Goal: Information Seeking & Learning: Check status

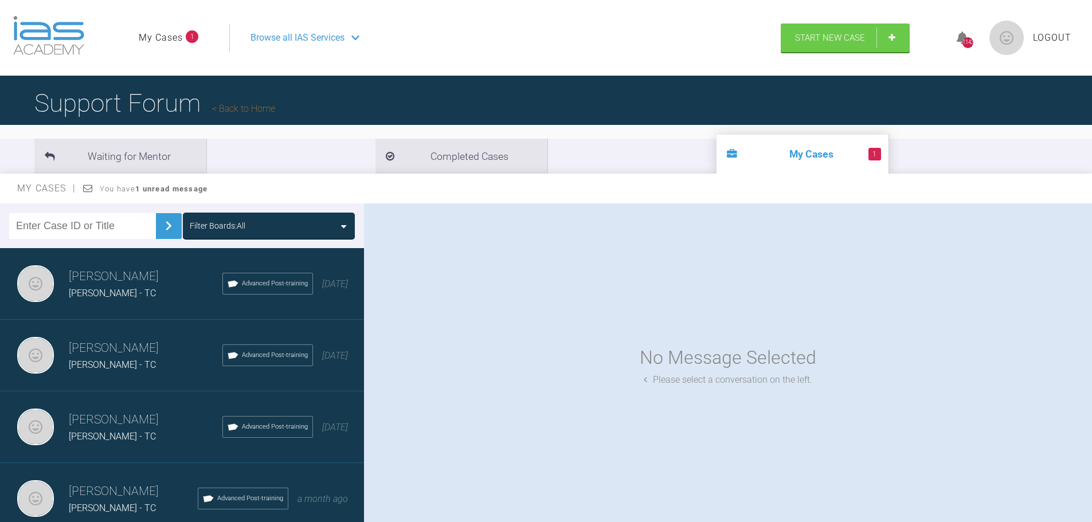
click at [93, 227] on input "text" at bounding box center [82, 226] width 147 height 26
click at [306, 216] on div "Filter Boards: All" at bounding box center [269, 226] width 172 height 26
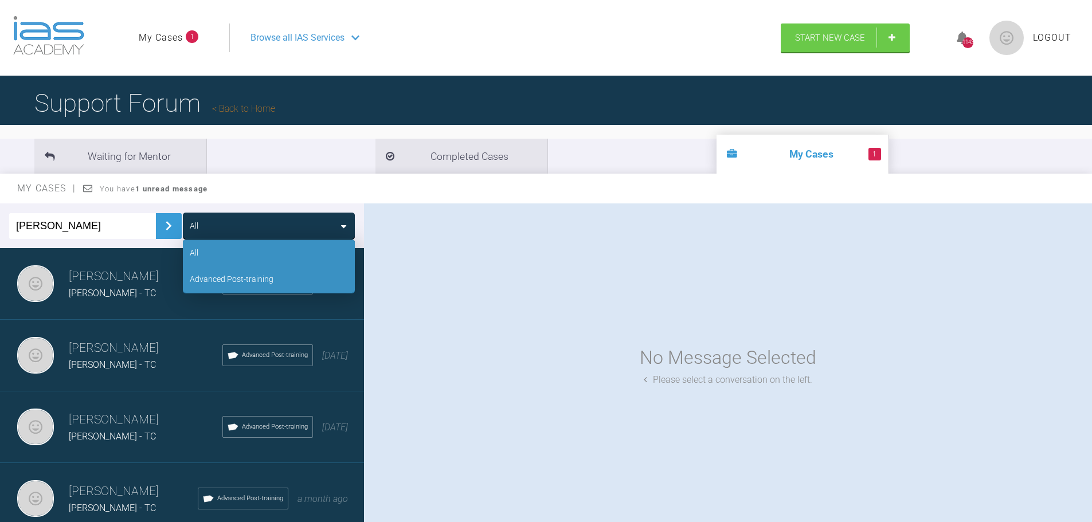
click at [292, 274] on div "Advanced Post-training" at bounding box center [269, 279] width 172 height 26
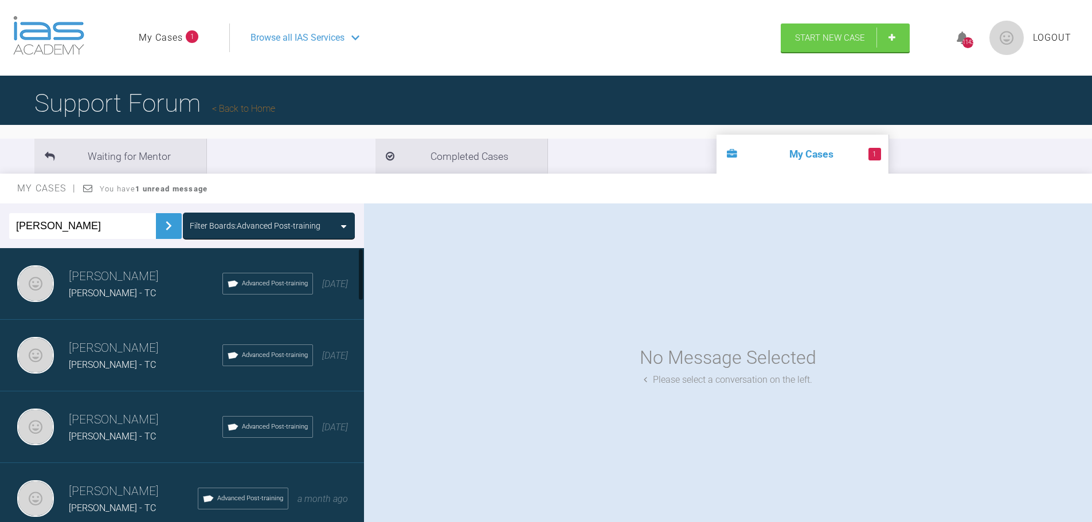
click at [159, 221] on img at bounding box center [168, 226] width 18 height 18
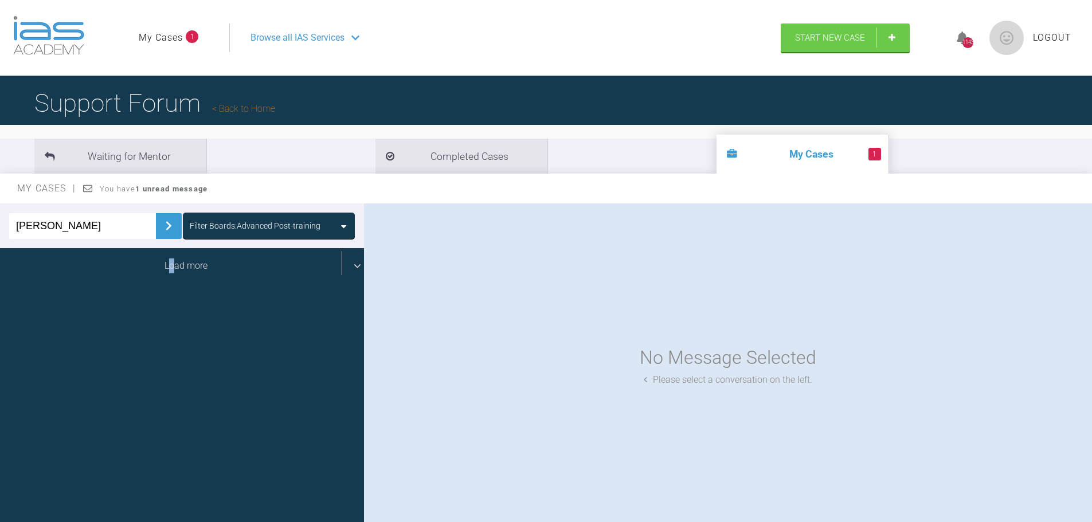
click at [169, 258] on div "Load more" at bounding box center [186, 266] width 373 height 36
click at [180, 274] on div "Load more" at bounding box center [186, 266] width 373 height 36
click at [214, 275] on div "Load more" at bounding box center [186, 266] width 373 height 36
click at [172, 271] on div "Load more" at bounding box center [186, 266] width 373 height 36
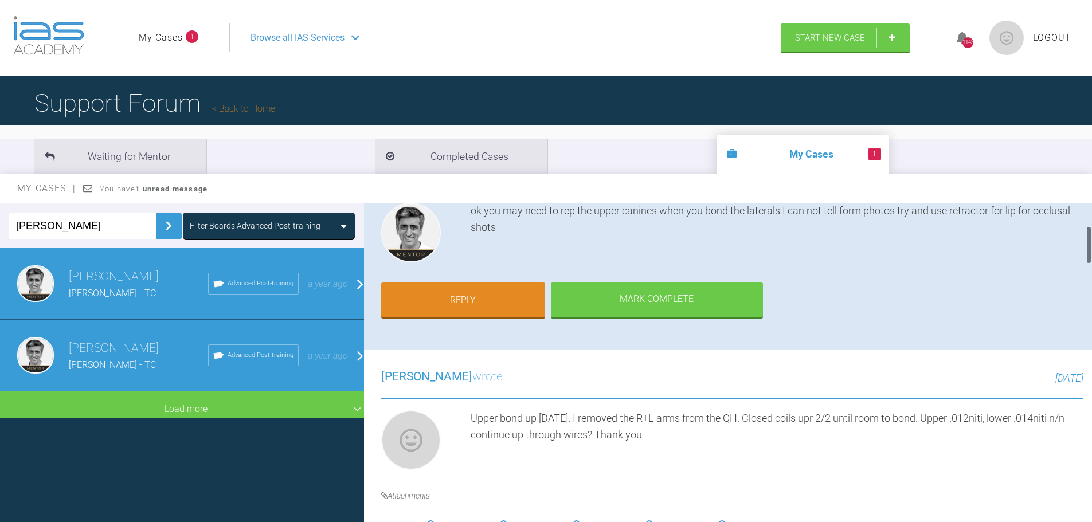
scroll to position [344, 0]
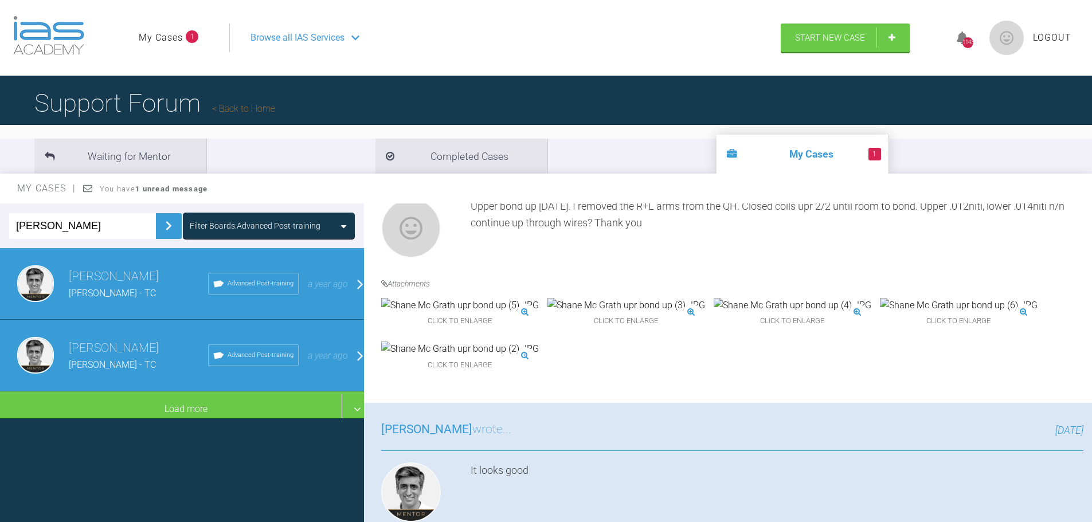
drag, startPoint x: 56, startPoint y: 223, endPoint x: 11, endPoint y: 231, distance: 44.8
click at [11, 231] on input "[PERSON_NAME]" at bounding box center [82, 226] width 147 height 26
type input "matanes"
click at [165, 225] on img at bounding box center [168, 226] width 18 height 18
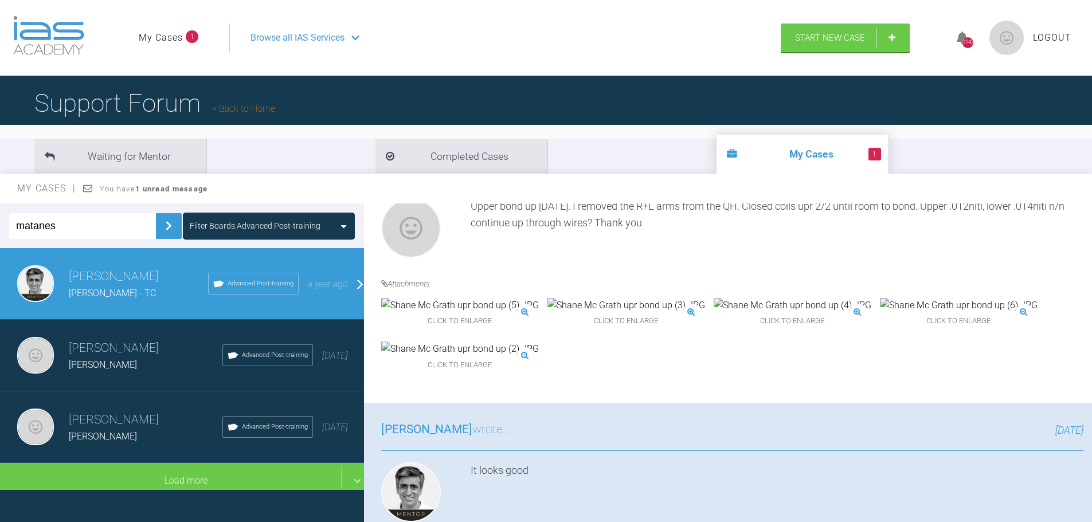
click at [127, 412] on h3 "[PERSON_NAME]" at bounding box center [146, 420] width 154 height 19
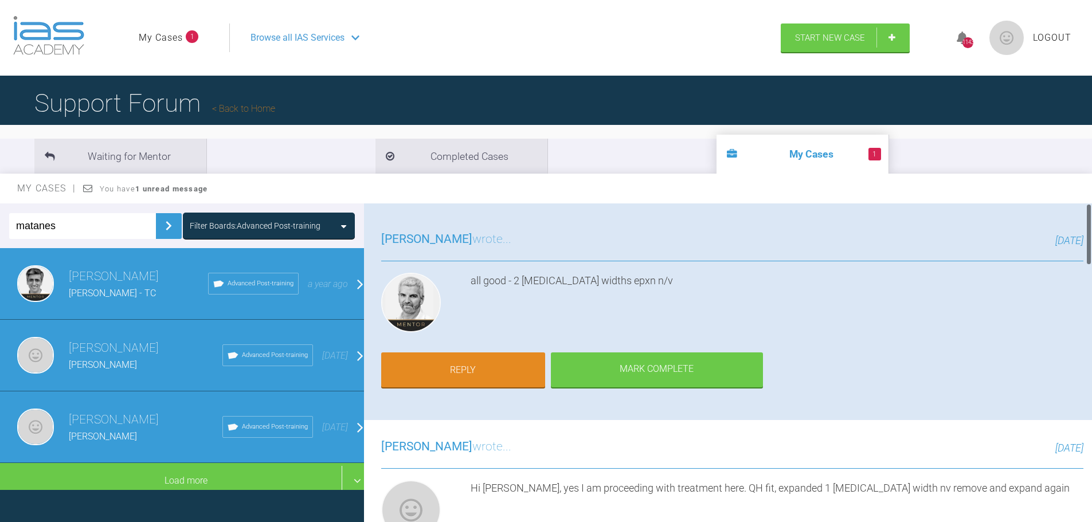
scroll to position [0, 0]
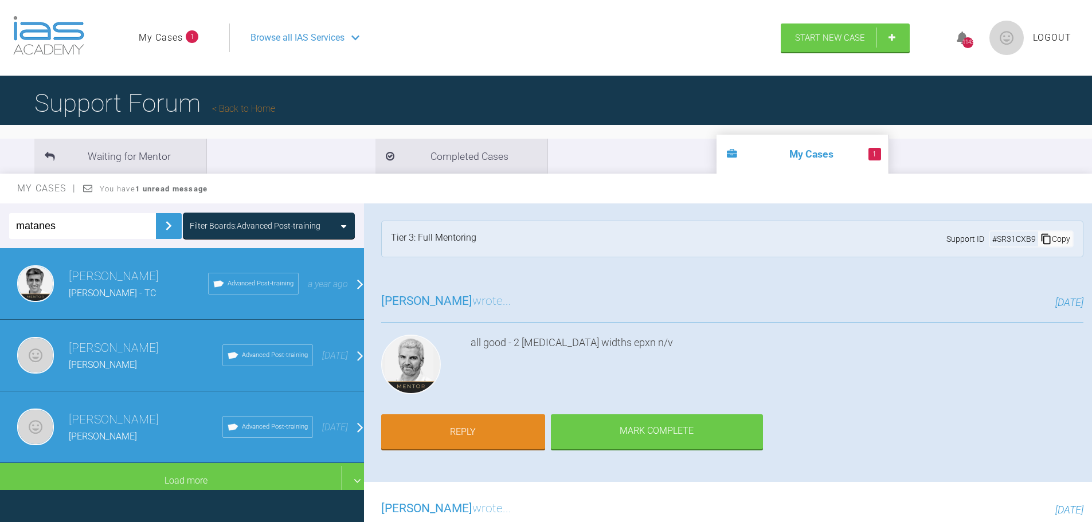
drag, startPoint x: 71, startPoint y: 228, endPoint x: 0, endPoint y: 224, distance: 71.2
click at [0, 224] on div "matanes Filter Boards: Advanced Post-training" at bounding box center [182, 226] width 364 height 45
click at [140, 155] on li "Waiting for Mentor" at bounding box center [120, 156] width 172 height 35
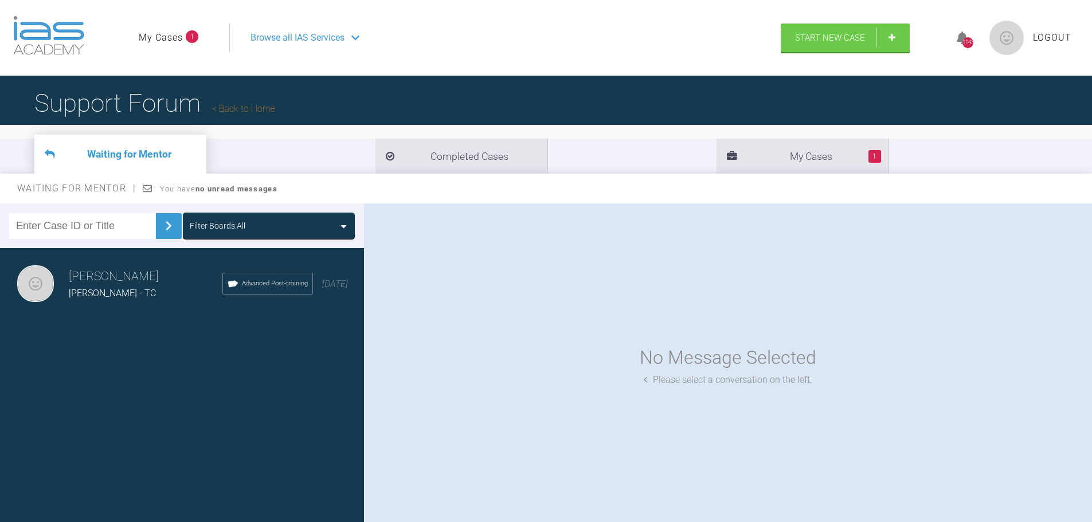
click at [162, 33] on link "My Cases" at bounding box center [161, 37] width 44 height 15
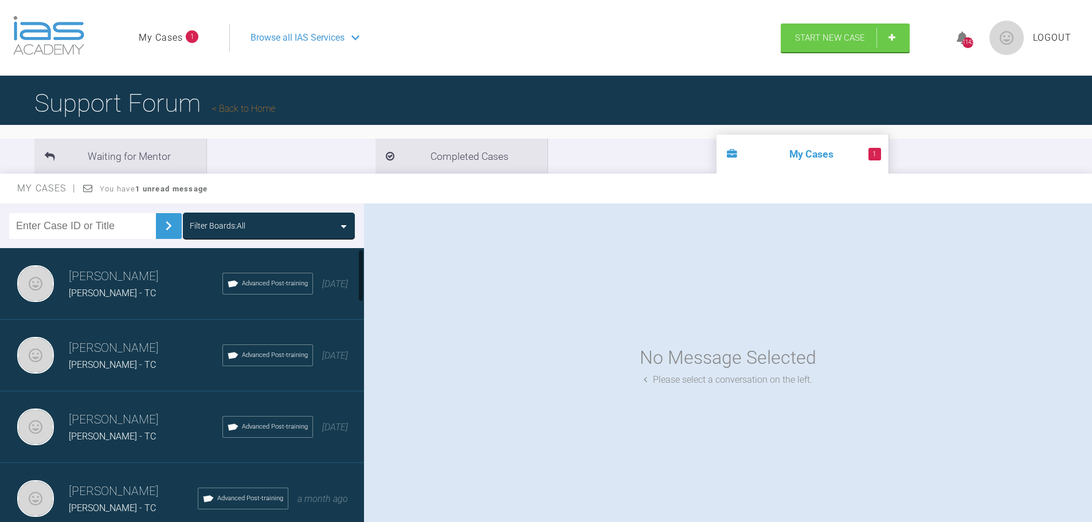
scroll to position [57, 0]
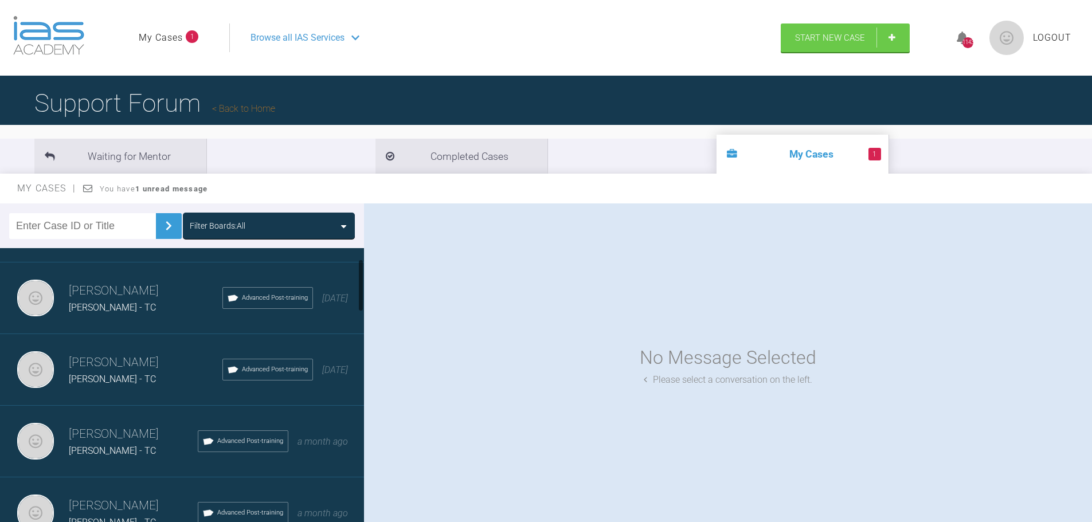
click at [166, 368] on h3 "[PERSON_NAME]" at bounding box center [146, 362] width 154 height 19
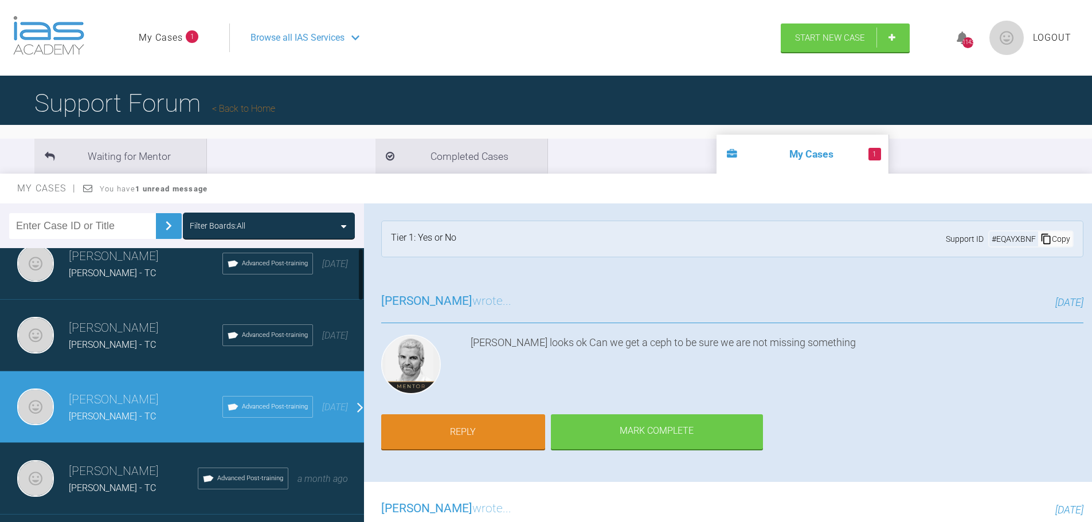
scroll to position [0, 0]
